Goal: Task Accomplishment & Management: Use online tool/utility

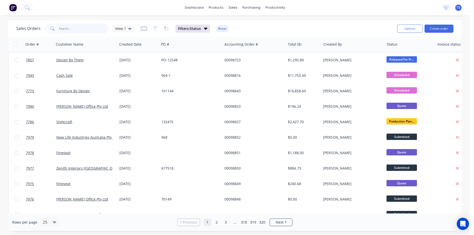
click at [91, 26] on input "text" at bounding box center [83, 29] width 49 height 10
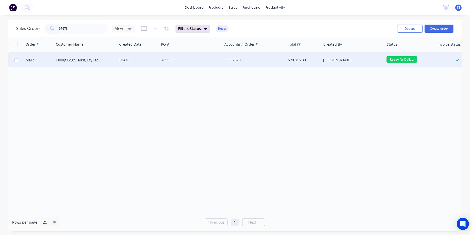
click at [404, 60] on span "Ready for Deliv..." at bounding box center [402, 59] width 30 height 6
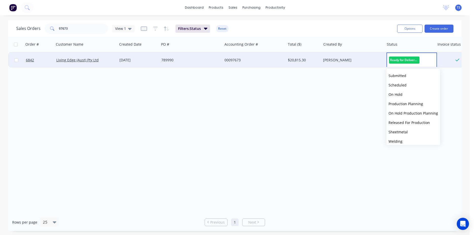
scroll to position [55, 0]
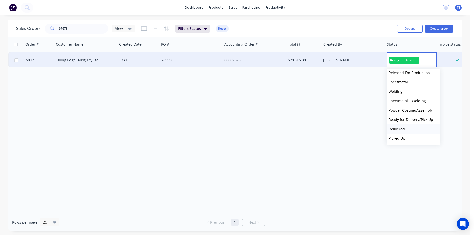
click at [419, 128] on button "Delivered" at bounding box center [414, 128] width 54 height 9
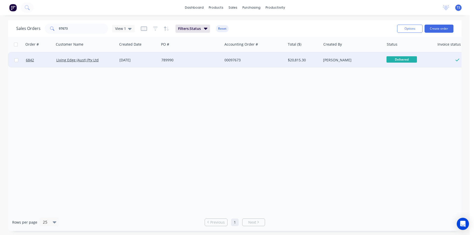
click at [68, 23] on div "Sales Orders 97673 View 1 Filters: Status Reset" at bounding box center [204, 28] width 377 height 12
click at [75, 29] on input "97673" at bounding box center [83, 29] width 49 height 10
click at [406, 61] on span "Ready for Deliv..." at bounding box center [402, 59] width 30 height 6
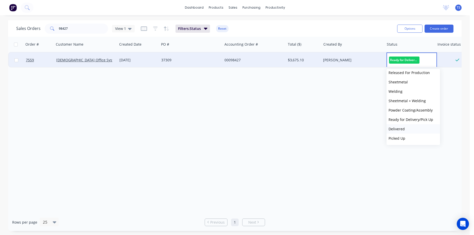
click at [413, 132] on button "Delivered" at bounding box center [414, 128] width 54 height 9
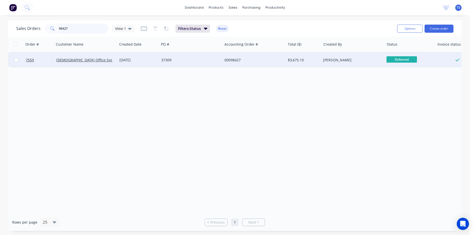
click at [76, 28] on input "98427" at bounding box center [83, 29] width 49 height 10
click at [402, 62] on span "Ready for Deliv..." at bounding box center [402, 59] width 30 height 6
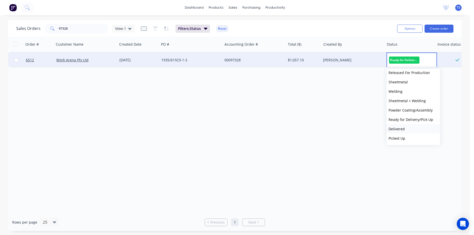
click at [412, 130] on button "Delivered" at bounding box center [414, 128] width 54 height 9
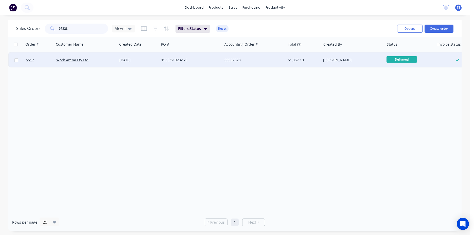
click at [94, 30] on input "97328" at bounding box center [83, 29] width 49 height 10
click at [401, 58] on span "Ready for Deliv..." at bounding box center [402, 59] width 30 height 6
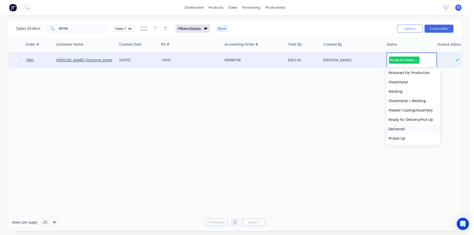
click at [404, 129] on span "Delivered" at bounding box center [397, 129] width 16 height 5
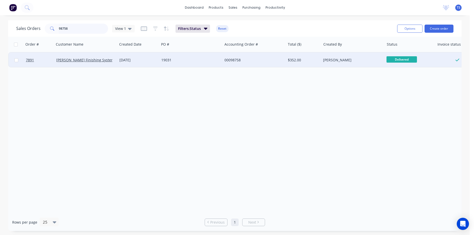
click at [86, 27] on input "98758" at bounding box center [83, 29] width 49 height 10
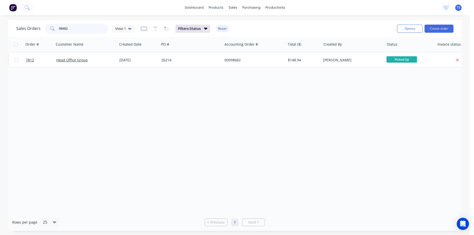
click at [86, 27] on input "98682" at bounding box center [83, 29] width 49 height 10
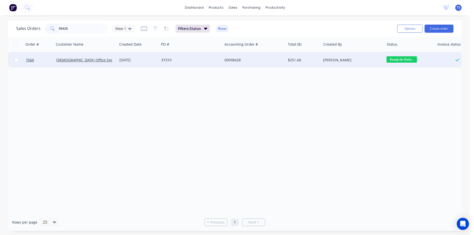
click at [403, 62] on span "Ready for Deliv..." at bounding box center [402, 59] width 30 height 6
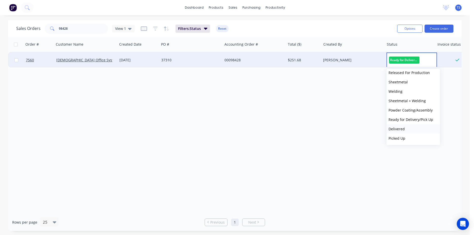
click at [418, 131] on button "Delivered" at bounding box center [414, 128] width 54 height 9
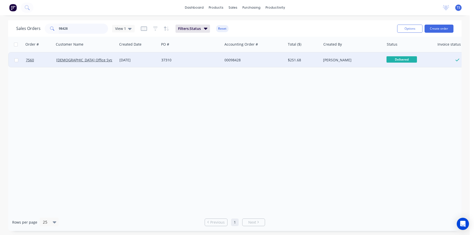
click at [70, 27] on input "98428" at bounding box center [83, 29] width 49 height 10
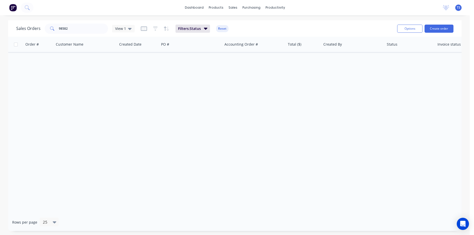
click at [102, 36] on div "Sales Orders 98582 View 1 Filters: Status Reset Options Create order" at bounding box center [235, 28] width 454 height 16
click at [92, 29] on input "98582" at bounding box center [83, 29] width 49 height 10
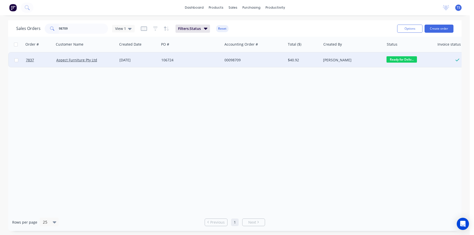
click at [407, 57] on span "Ready for Deliv..." at bounding box center [402, 59] width 30 height 6
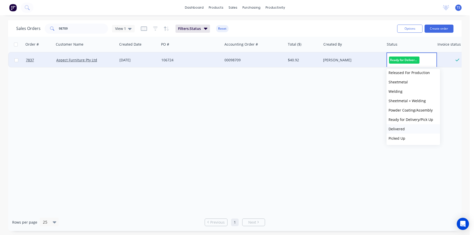
click at [402, 128] on span "Delivered" at bounding box center [397, 129] width 16 height 5
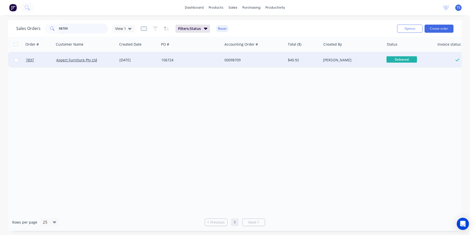
click at [78, 32] on input "98709" at bounding box center [83, 29] width 49 height 10
click at [397, 62] on span "Ready for Deliv..." at bounding box center [402, 59] width 30 height 6
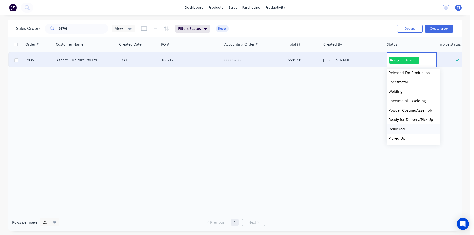
click at [406, 126] on button "Delivered" at bounding box center [414, 128] width 54 height 9
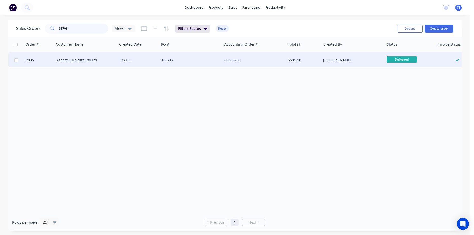
click at [78, 28] on input "98708" at bounding box center [83, 29] width 49 height 10
click at [398, 59] on span "Ready for Deliv..." at bounding box center [402, 59] width 30 height 6
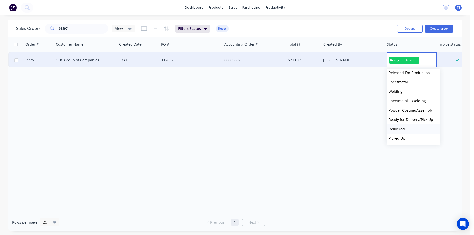
click at [411, 133] on button "Delivered" at bounding box center [414, 128] width 54 height 9
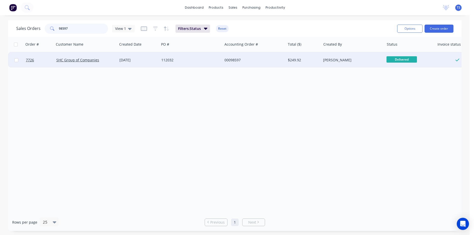
click at [77, 27] on input "98597" at bounding box center [83, 29] width 49 height 10
click at [404, 62] on span "Ready for Deliv..." at bounding box center [402, 59] width 30 height 6
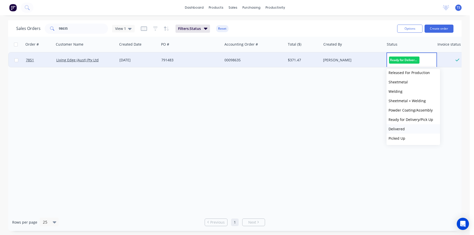
click at [407, 130] on button "Delivered" at bounding box center [414, 128] width 54 height 9
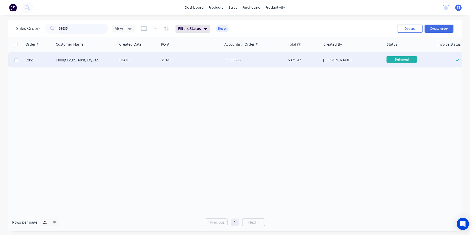
click at [87, 27] on input "98635" at bounding box center [83, 29] width 49 height 10
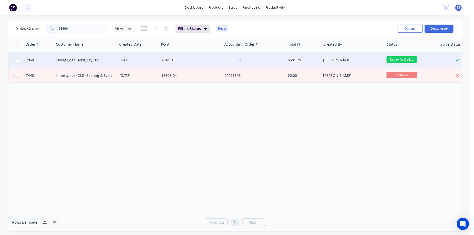
click at [404, 58] on span "Ready for Deliv..." at bounding box center [402, 59] width 30 height 6
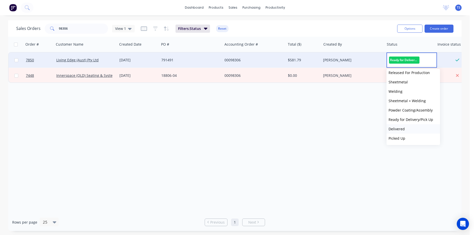
click at [406, 126] on button "Delivered" at bounding box center [414, 128] width 54 height 9
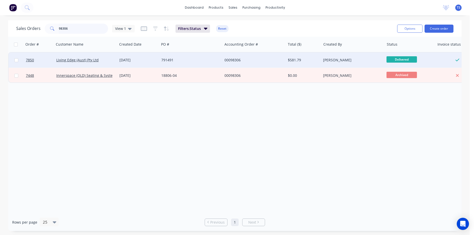
click at [86, 31] on input "98306" at bounding box center [83, 29] width 49 height 10
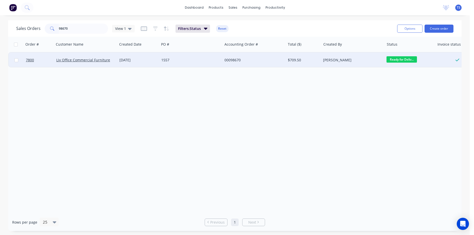
click at [394, 60] on span "Ready for Deliv..." at bounding box center [402, 59] width 30 height 6
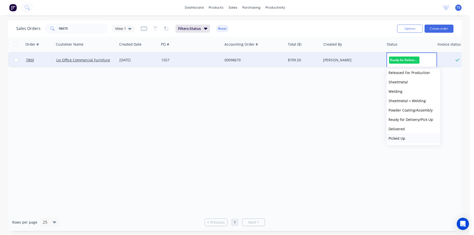
click at [410, 136] on button "Picked Up" at bounding box center [414, 138] width 54 height 9
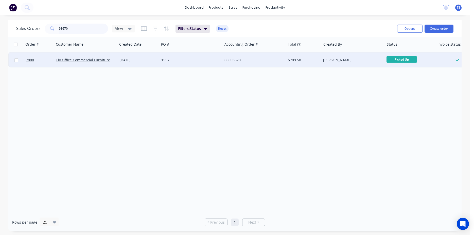
click at [90, 29] on input "98670" at bounding box center [83, 29] width 49 height 10
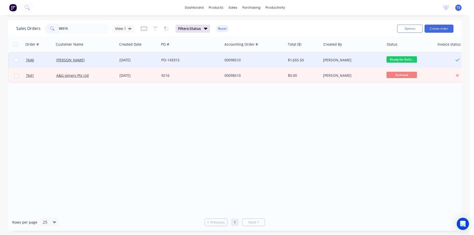
click at [404, 58] on span "Ready for Deliv..." at bounding box center [402, 59] width 30 height 6
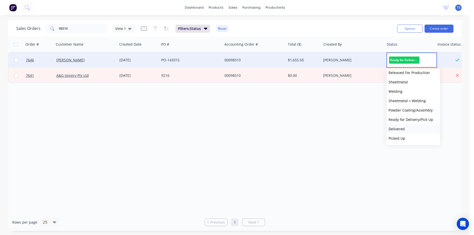
click at [411, 128] on button "Delivered" at bounding box center [414, 128] width 54 height 9
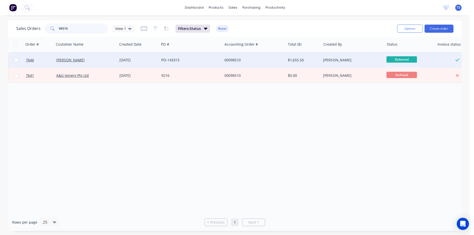
click at [87, 31] on input "98510" at bounding box center [83, 29] width 49 height 10
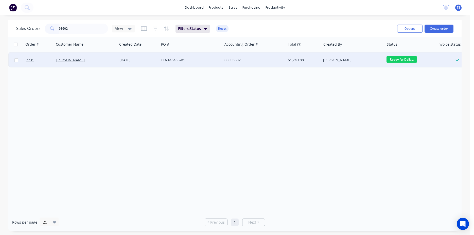
click at [409, 58] on span "Ready for Deliv..." at bounding box center [402, 59] width 30 height 6
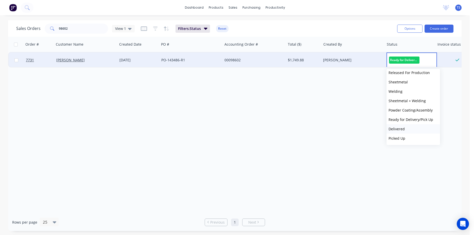
click at [406, 131] on button "Delivered" at bounding box center [414, 128] width 54 height 9
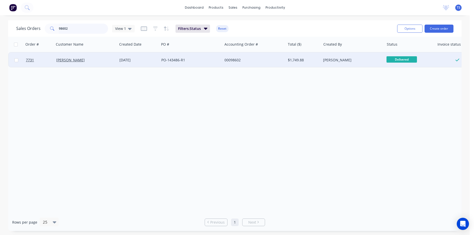
click at [92, 28] on input "98602" at bounding box center [83, 29] width 49 height 10
click at [407, 60] on span "Ready for Deliv..." at bounding box center [402, 59] width 30 height 6
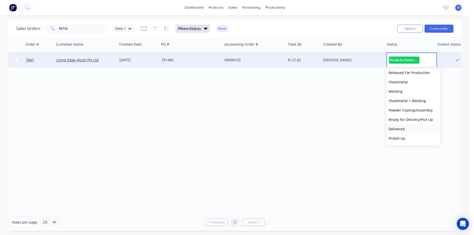
click at [414, 132] on button "Delivered" at bounding box center [414, 128] width 54 height 9
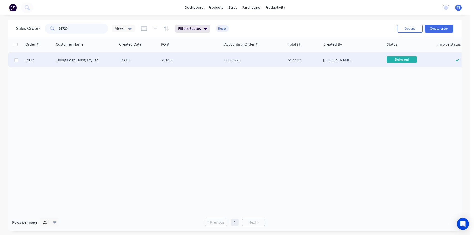
click at [82, 30] on input "98720" at bounding box center [83, 29] width 49 height 10
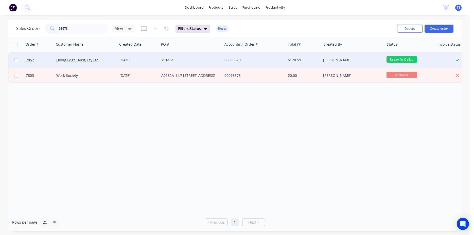
click at [401, 60] on span "Ready for Deliv..." at bounding box center [402, 59] width 30 height 6
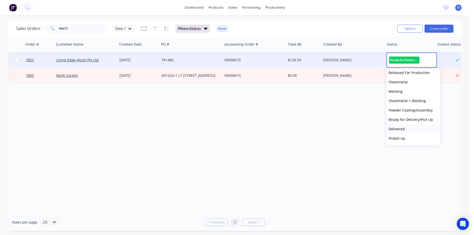
click at [414, 130] on button "Delivered" at bounding box center [414, 128] width 54 height 9
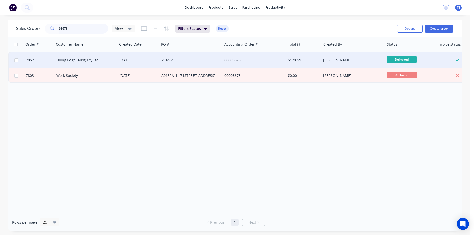
click at [88, 32] on input "98673" at bounding box center [83, 29] width 49 height 10
click at [88, 31] on input "98673" at bounding box center [83, 29] width 49 height 10
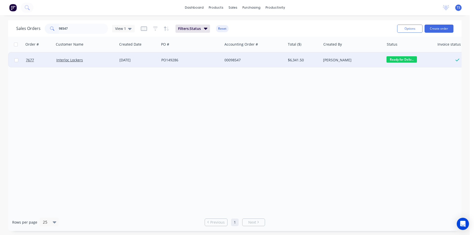
click at [413, 62] on span "Ready for Deliv..." at bounding box center [402, 59] width 30 height 6
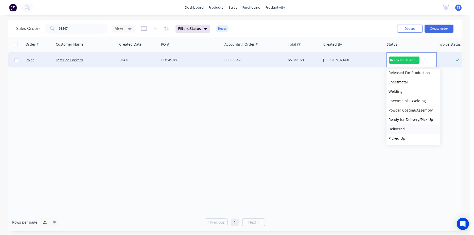
click at [412, 130] on button "Delivered" at bounding box center [414, 128] width 54 height 9
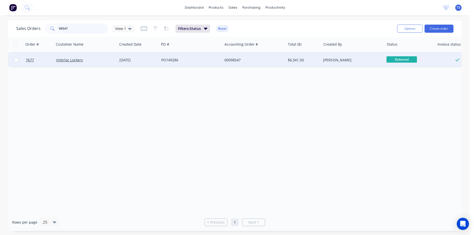
click at [68, 27] on input "98547" at bounding box center [83, 29] width 49 height 10
click at [397, 62] on span "Ready for Deliv..." at bounding box center [402, 59] width 30 height 6
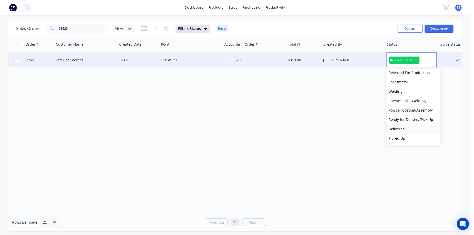
click at [410, 132] on button "Delivered" at bounding box center [414, 128] width 54 height 9
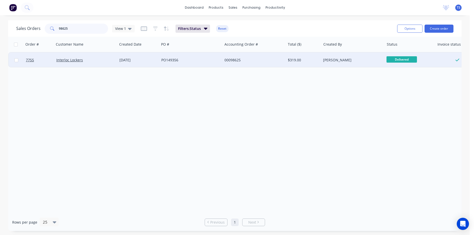
click at [88, 27] on input "98625" at bounding box center [83, 29] width 49 height 10
click at [410, 58] on span "Ready for Deliv..." at bounding box center [402, 59] width 30 height 6
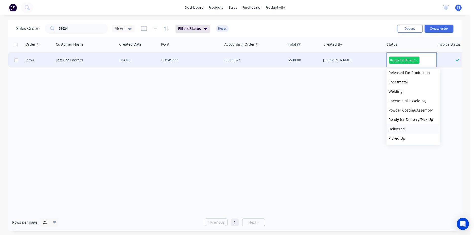
click at [409, 130] on button "Delivered" at bounding box center [414, 128] width 54 height 9
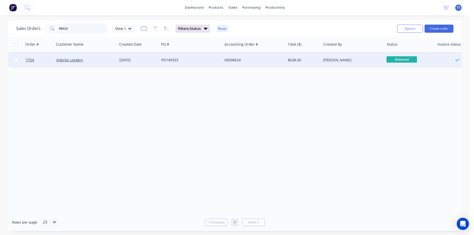
click at [84, 26] on input "98624" at bounding box center [83, 29] width 49 height 10
click at [402, 60] on span "Released For Pr..." at bounding box center [402, 59] width 30 height 6
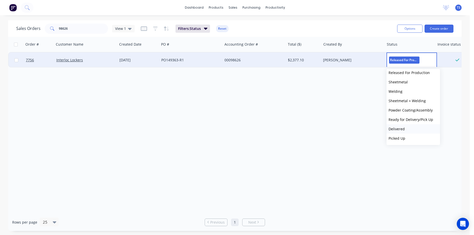
click at [408, 131] on button "Delivered" at bounding box center [414, 128] width 54 height 9
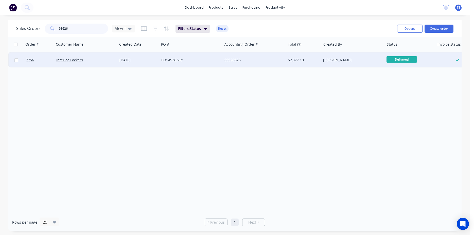
click at [84, 25] on input "98626" at bounding box center [83, 29] width 49 height 10
click at [401, 57] on span "Ready for Deliv..." at bounding box center [402, 59] width 30 height 6
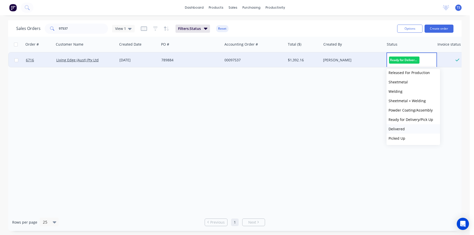
click at [406, 130] on button "Delivered" at bounding box center [414, 128] width 54 height 9
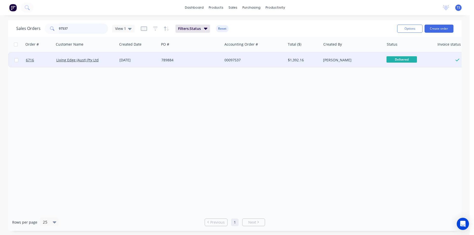
click at [88, 29] on input "97537" at bounding box center [83, 29] width 49 height 10
click at [408, 60] on span "Ready for Deliv..." at bounding box center [402, 59] width 30 height 6
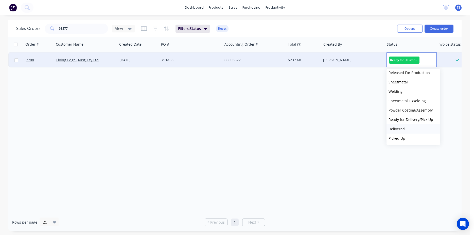
click at [405, 130] on button "Delivered" at bounding box center [414, 128] width 54 height 9
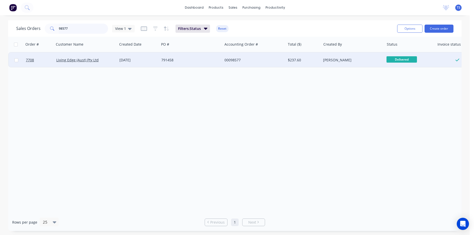
click at [85, 27] on input "98577" at bounding box center [83, 29] width 49 height 10
click at [406, 57] on span "Ready for Deliv..." at bounding box center [402, 59] width 30 height 6
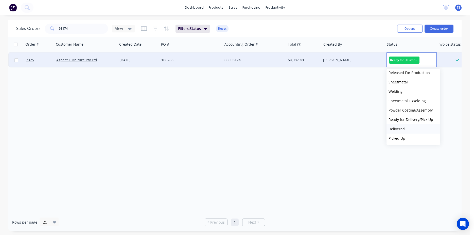
click at [409, 129] on button "Delivered" at bounding box center [414, 128] width 54 height 9
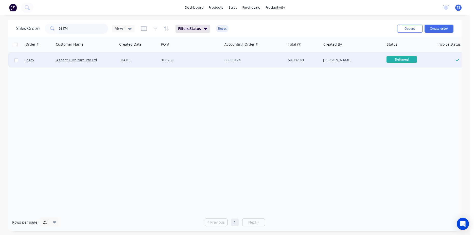
click at [81, 31] on input "98174" at bounding box center [83, 29] width 49 height 10
click at [398, 57] on span "Ready for Deliv..." at bounding box center [402, 59] width 30 height 6
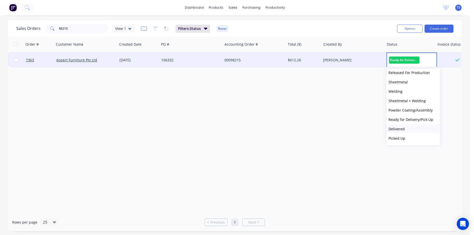
click at [412, 134] on button "Delivered" at bounding box center [414, 128] width 54 height 9
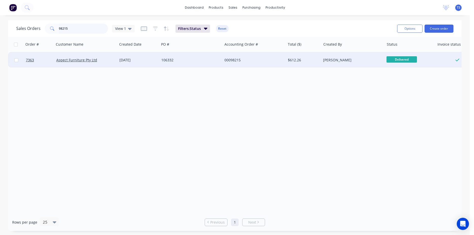
click at [85, 29] on input "98215" at bounding box center [83, 29] width 49 height 10
type input "98641"
click at [404, 62] on span "Ready for Deliv..." at bounding box center [402, 59] width 30 height 6
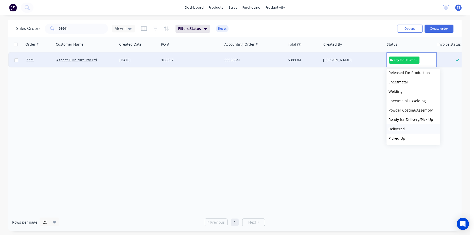
click at [412, 129] on button "Delivered" at bounding box center [414, 128] width 54 height 9
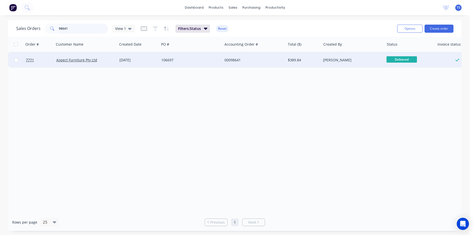
click at [79, 30] on input "98641" at bounding box center [83, 29] width 49 height 10
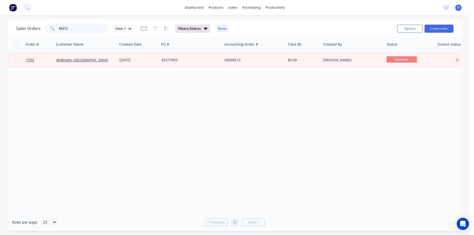
click at [84, 32] on input "98572" at bounding box center [83, 29] width 49 height 10
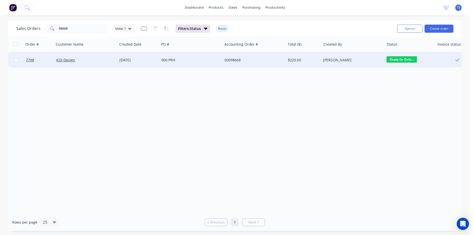
click at [408, 62] on span "Ready for Deliv..." at bounding box center [402, 59] width 30 height 6
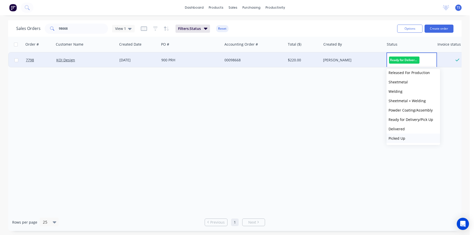
click at [408, 138] on button "Picked Up" at bounding box center [414, 138] width 54 height 9
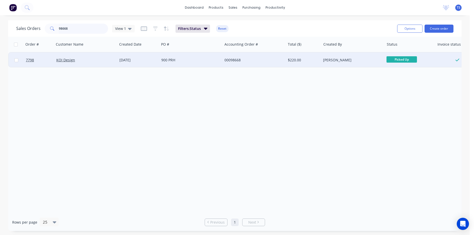
click at [70, 28] on input "98668" at bounding box center [83, 29] width 49 height 10
click at [403, 61] on span "Ready for Deliv..." at bounding box center [402, 59] width 30 height 6
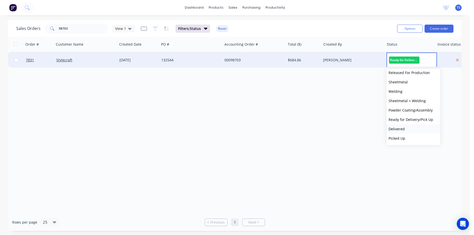
click at [414, 130] on button "Delivered" at bounding box center [414, 128] width 54 height 9
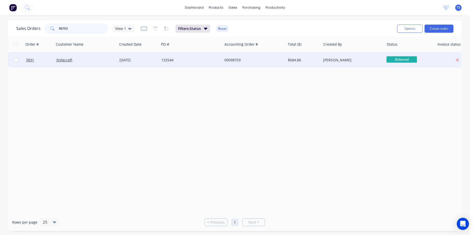
click at [80, 29] on input "98703" at bounding box center [83, 29] width 49 height 10
click at [403, 59] on span "Ready for Deliv..." at bounding box center [402, 59] width 30 height 6
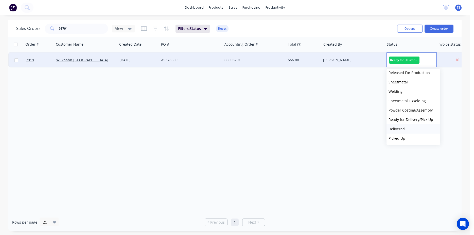
click at [410, 127] on button "Delivered" at bounding box center [414, 128] width 54 height 9
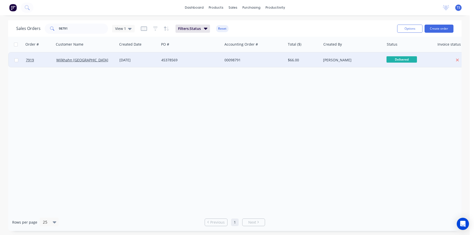
click at [396, 59] on span "Delivered" at bounding box center [402, 59] width 30 height 6
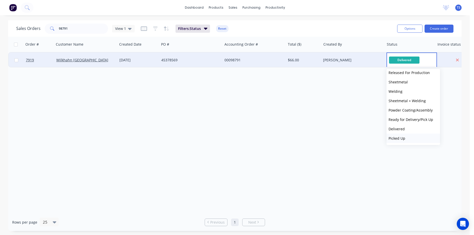
click at [409, 137] on button "Picked Up" at bounding box center [414, 138] width 54 height 9
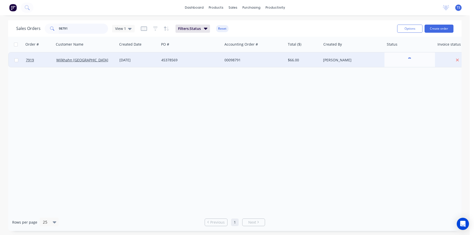
click at [80, 29] on input "98791" at bounding box center [83, 29] width 49 height 10
click at [398, 57] on span "Ready for Deliv..." at bounding box center [402, 59] width 30 height 6
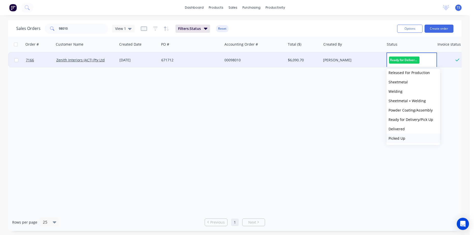
click at [400, 135] on button "Picked Up" at bounding box center [414, 138] width 54 height 9
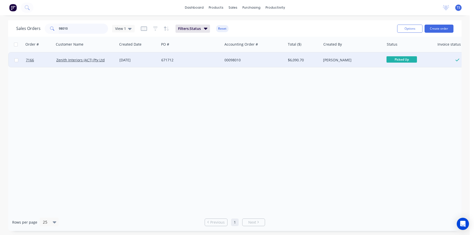
click at [86, 26] on input "98010" at bounding box center [83, 29] width 49 height 10
click at [407, 61] on span "Ready for Deliv..." at bounding box center [402, 59] width 30 height 6
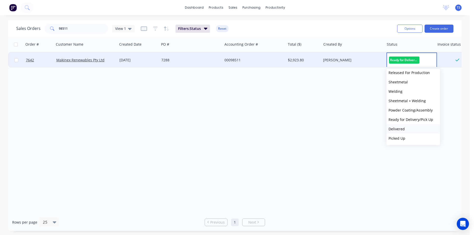
click at [410, 128] on button "Delivered" at bounding box center [414, 128] width 54 height 9
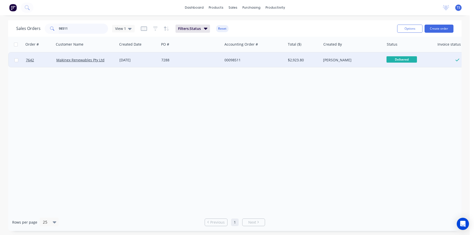
click at [91, 30] on input "98511" at bounding box center [83, 29] width 49 height 10
click at [400, 60] on span "Ready for Deliv..." at bounding box center [402, 59] width 30 height 6
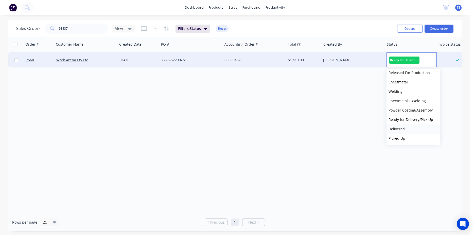
click at [414, 132] on button "Delivered" at bounding box center [414, 128] width 54 height 9
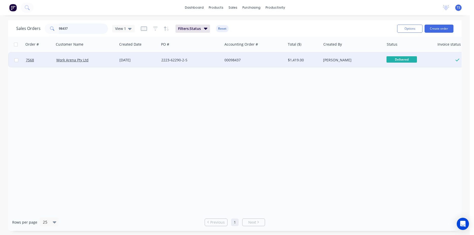
click at [84, 29] on input "98437" at bounding box center [83, 29] width 49 height 10
type input "98460"
click at [404, 59] on span "Ready for Deliv..." at bounding box center [402, 59] width 30 height 6
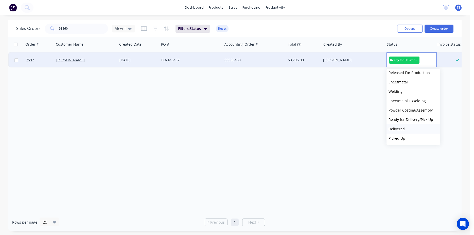
click at [405, 127] on button "Delivered" at bounding box center [414, 128] width 54 height 9
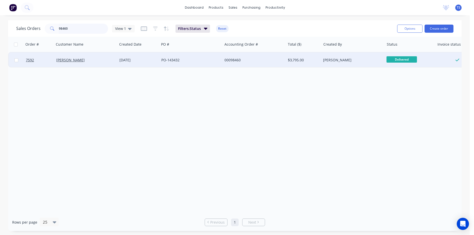
click at [86, 30] on input "98460" at bounding box center [83, 29] width 49 height 10
